Goal: Information Seeking & Learning: Understand process/instructions

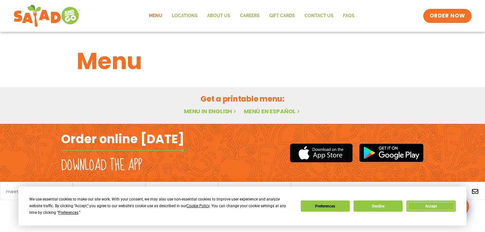
click at [425, 205] on button "Accept" at bounding box center [430, 205] width 49 height 11
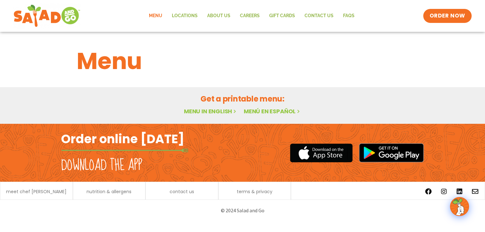
click at [222, 111] on link "Menu in English" at bounding box center [210, 111] width 53 height 8
click at [225, 110] on link "Menu in English" at bounding box center [210, 111] width 53 height 8
click at [439, 17] on span "ORDER NOW" at bounding box center [447, 16] width 39 height 8
